Goal: Task Accomplishment & Management: Complete application form

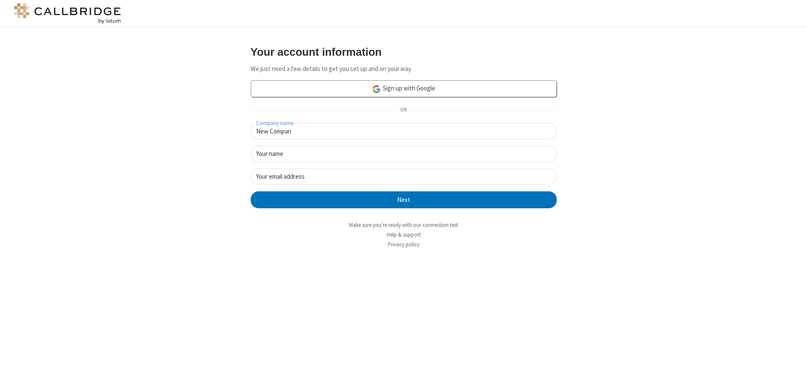
type input "New Company"
type input "New User"
type input "newUser@newUser.freesmackdown.b"
click button "Next" at bounding box center [404, 199] width 306 height 17
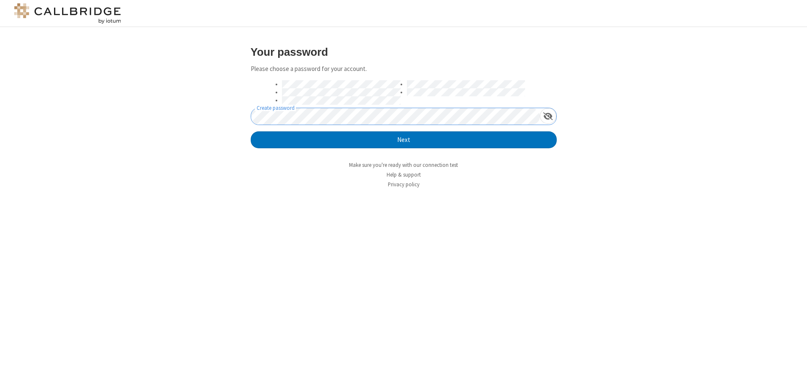
click button "Next" at bounding box center [404, 139] width 306 height 17
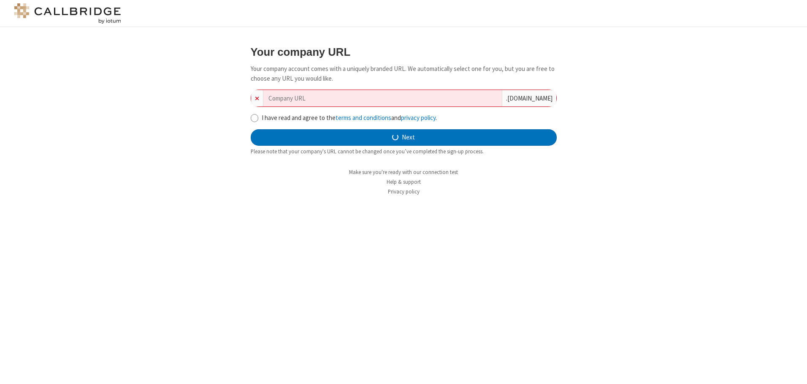
type input "new-company-down-sized-43572"
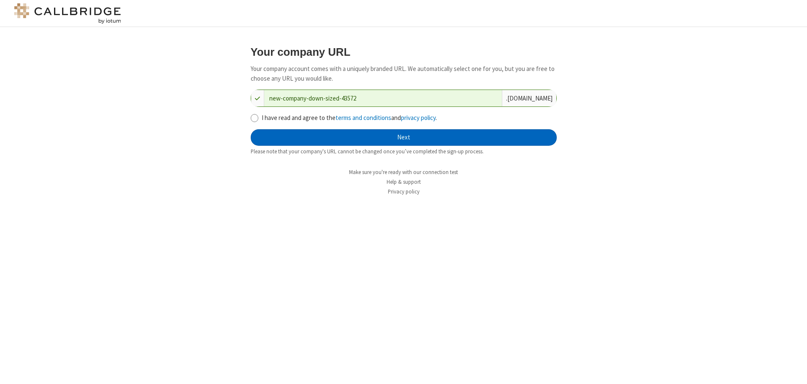
click at [403, 137] on button "Next" at bounding box center [404, 137] width 306 height 17
